Goal: Navigation & Orientation: Find specific page/section

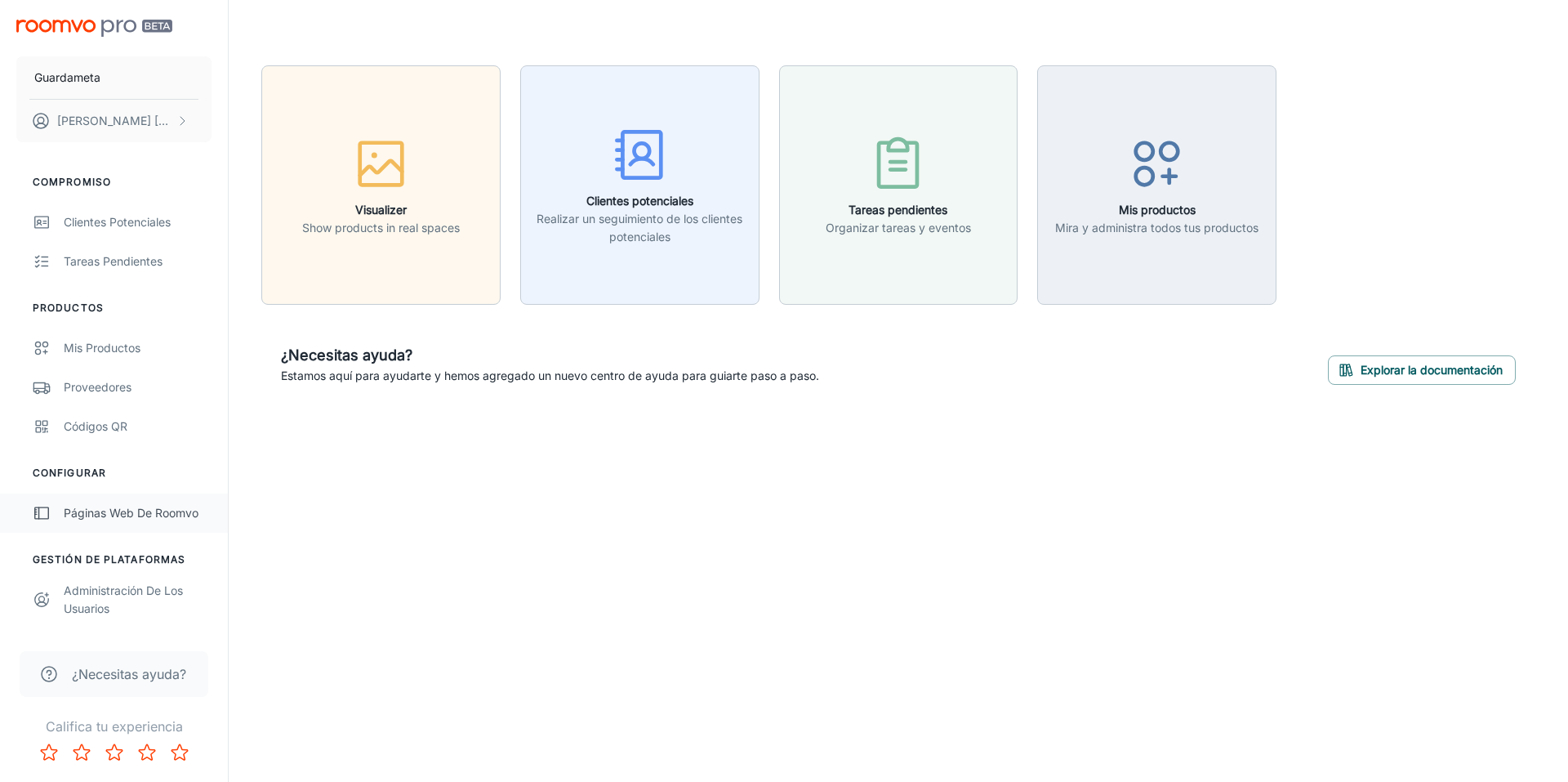
click at [149, 512] on div "Páginas web de Roomvo" at bounding box center [137, 513] width 148 height 18
click at [123, 514] on div "Páginas web de Roomvo" at bounding box center [137, 513] width 148 height 18
click at [413, 205] on h6 "Visualizer" at bounding box center [381, 210] width 158 height 18
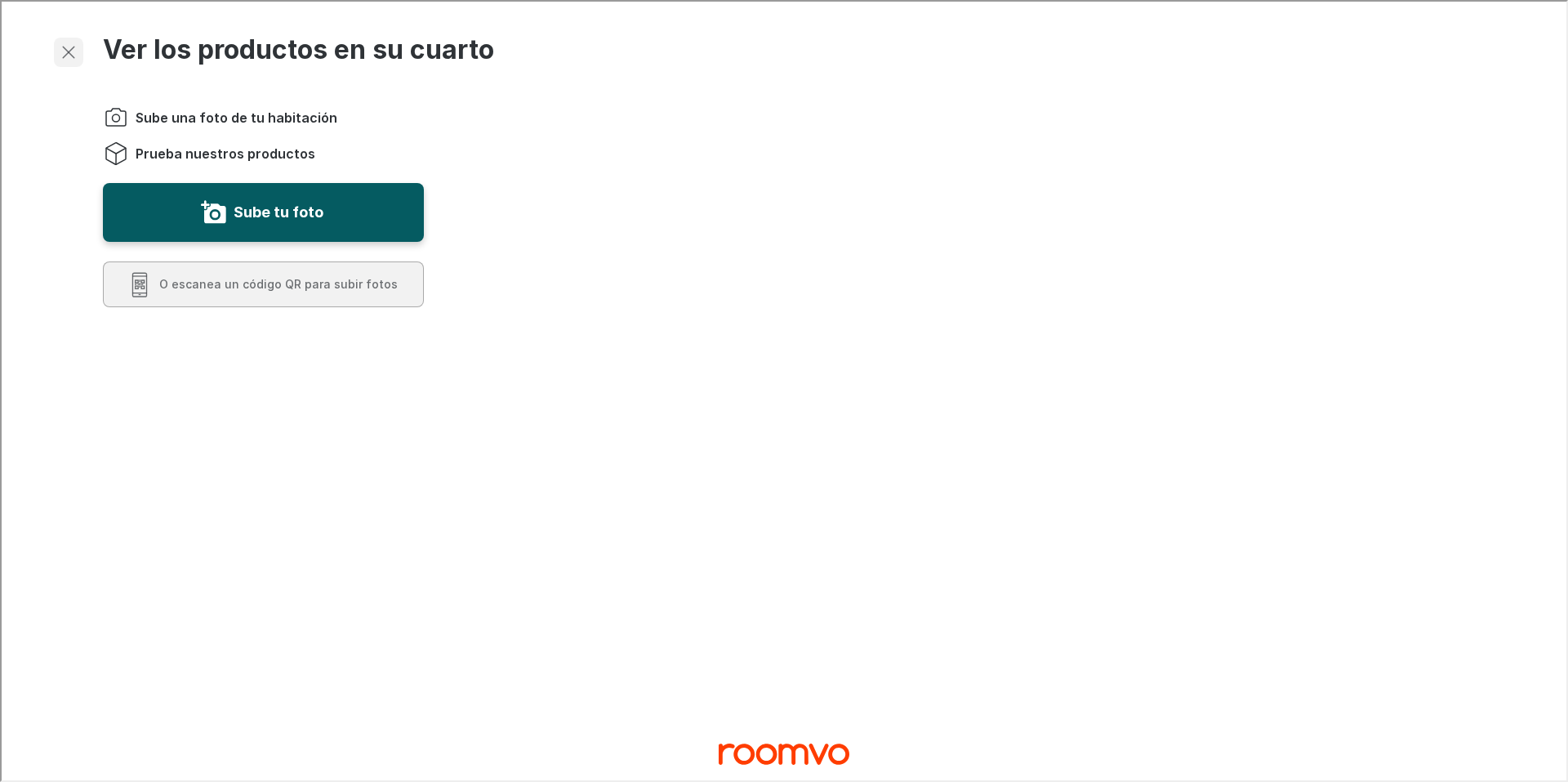
click at [60, 50] on icon "button" at bounding box center [66, 50] width 20 height 20
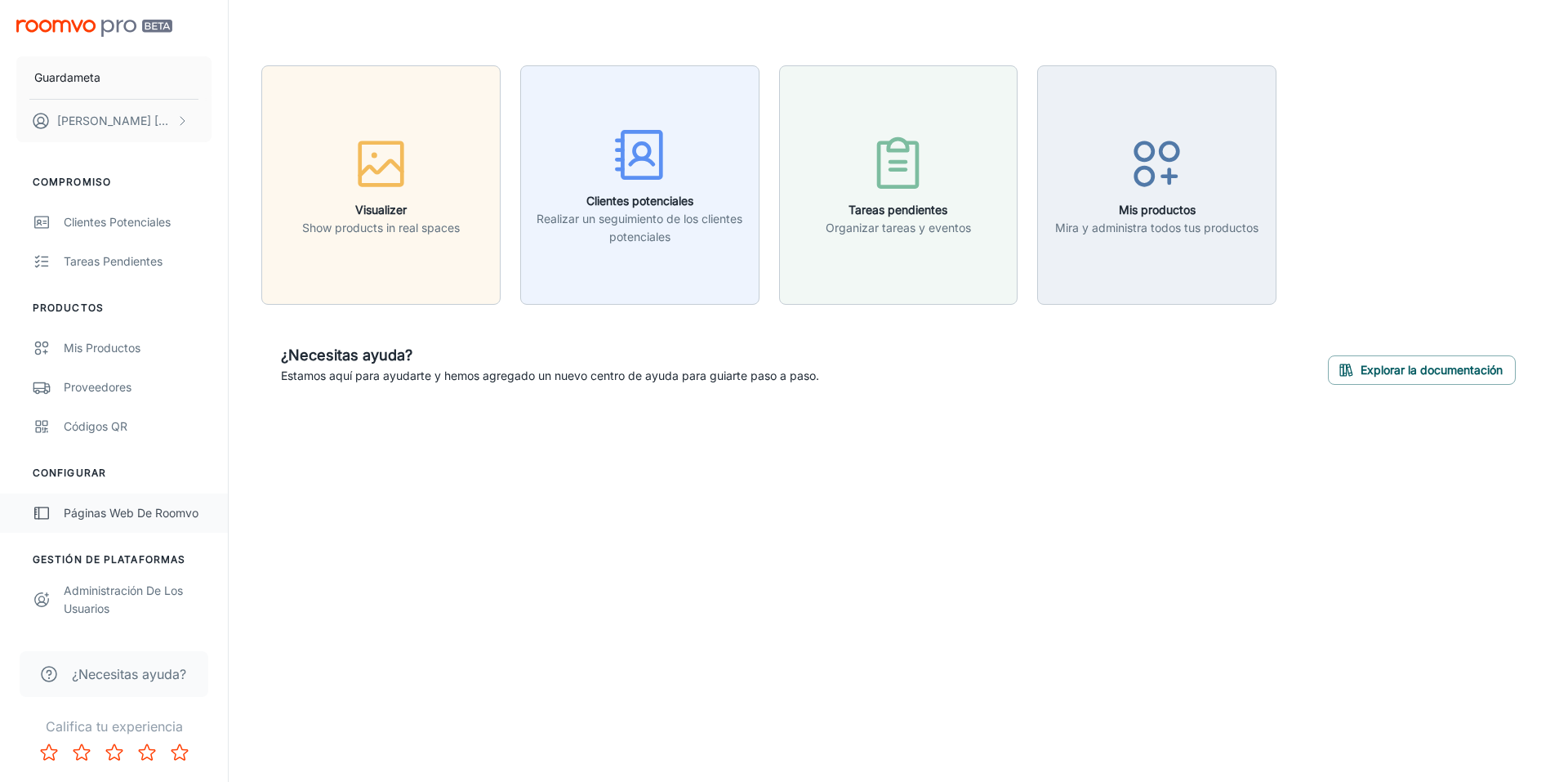
click at [123, 506] on div "Páginas web de Roomvo" at bounding box center [137, 513] width 148 height 18
click at [123, 505] on div "Páginas web de Roomvo" at bounding box center [137, 513] width 148 height 18
click at [104, 599] on div "Administración de los usuarios" at bounding box center [137, 600] width 148 height 36
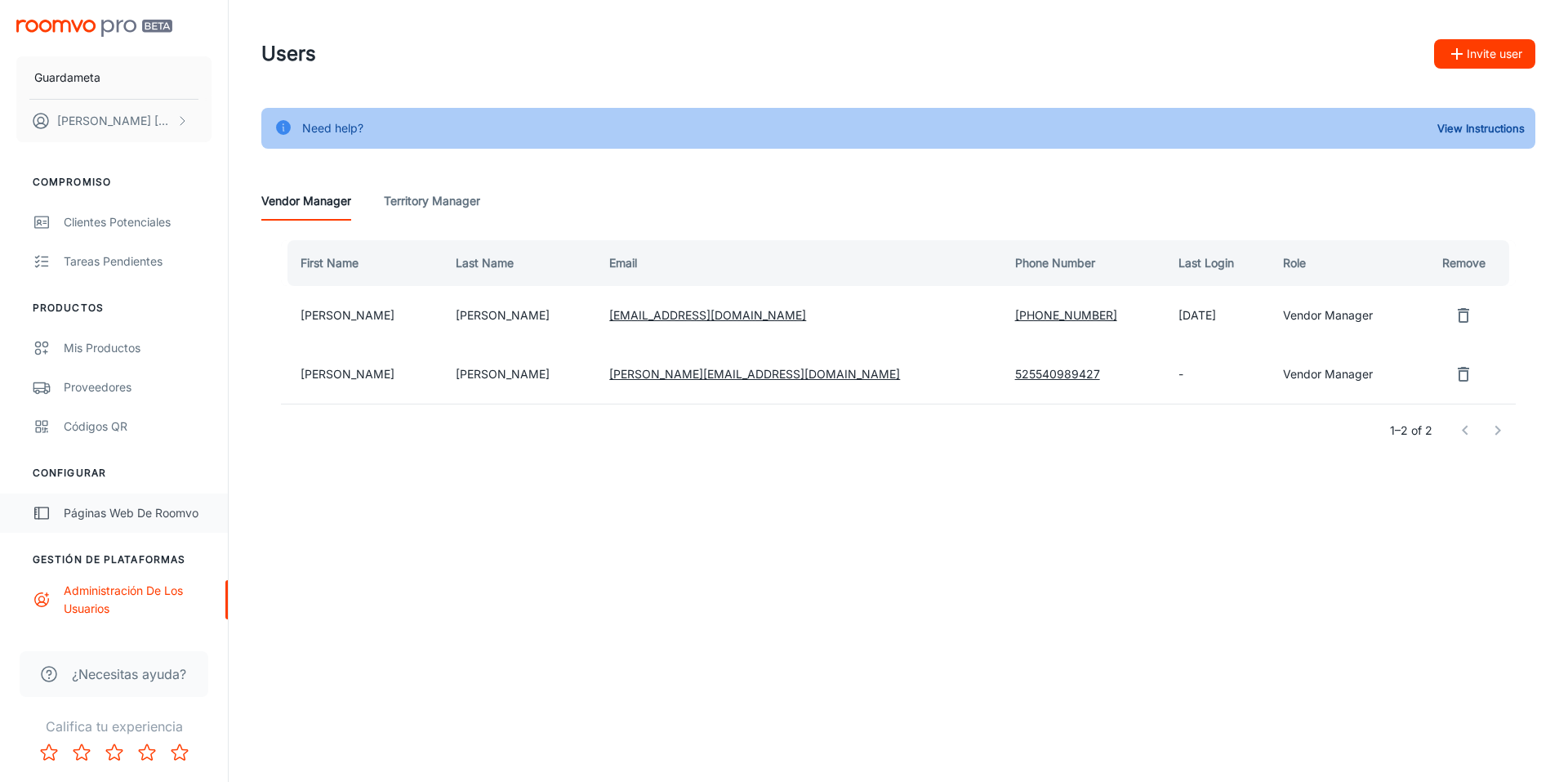
click at [136, 522] on link "Páginas web de Roomvo" at bounding box center [114, 513] width 228 height 39
